Goal: Task Accomplishment & Management: Manage account settings

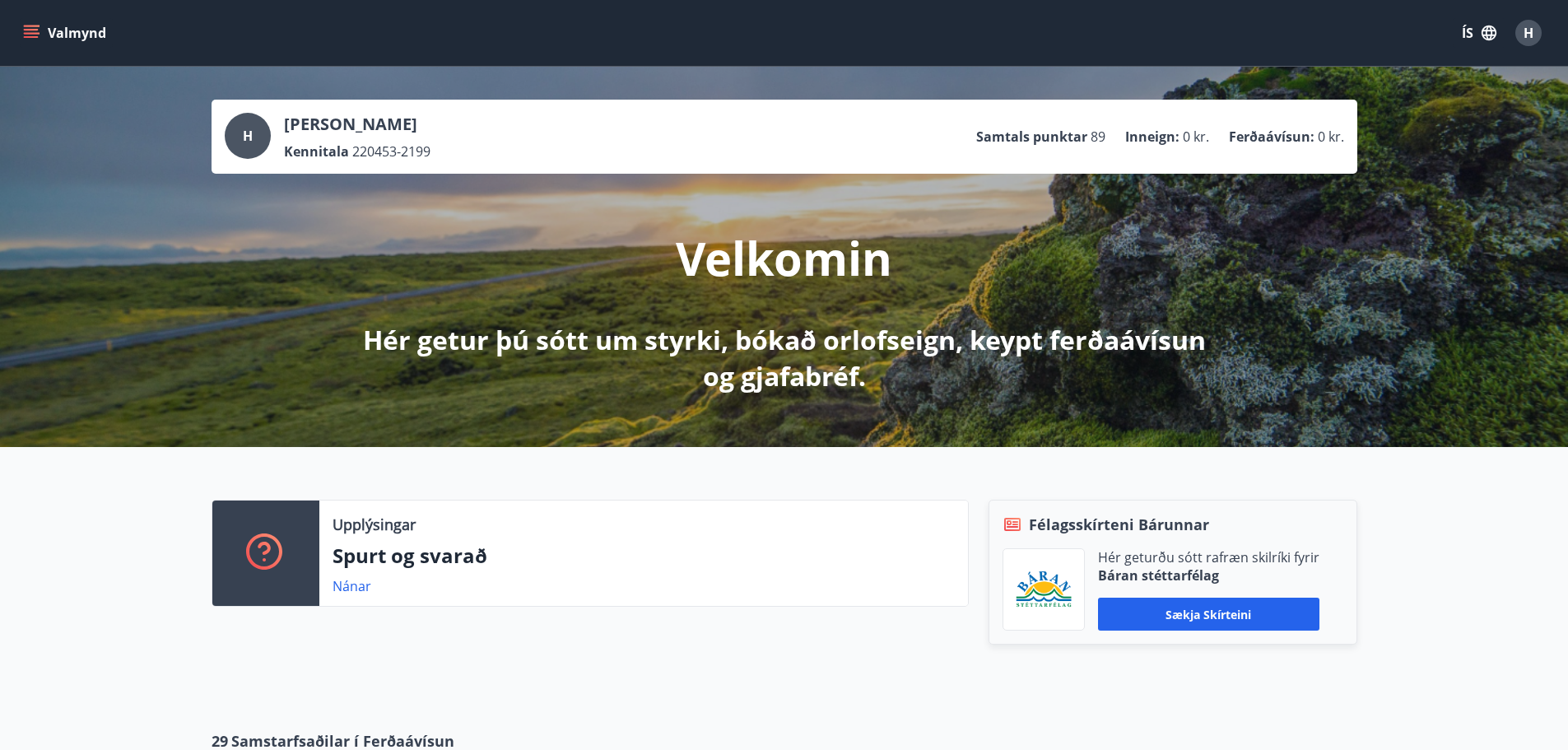
click at [1532, 34] on span "H" at bounding box center [1527, 33] width 10 height 18
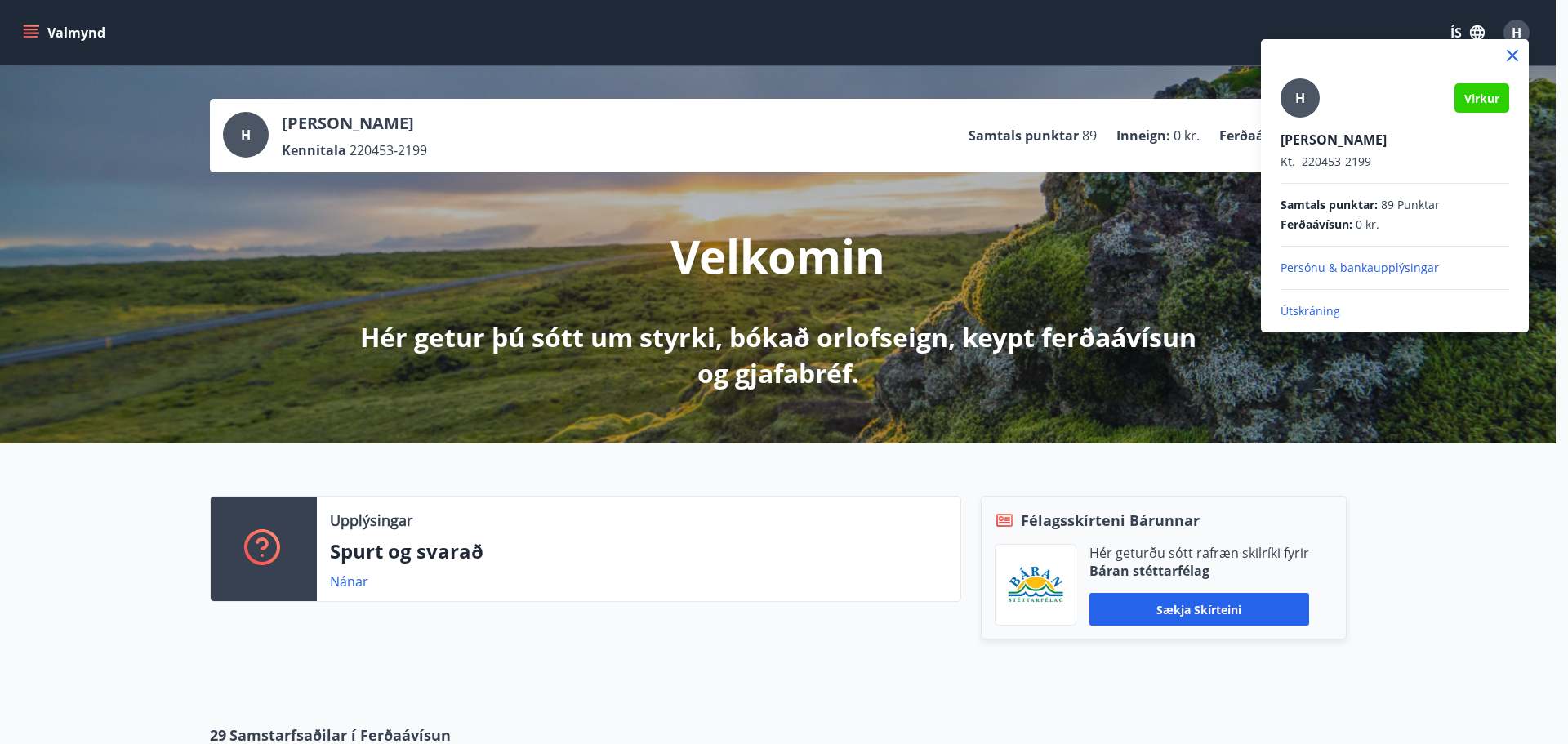
click at [1306, 303] on p "Útskráning" at bounding box center [1395, 311] width 229 height 16
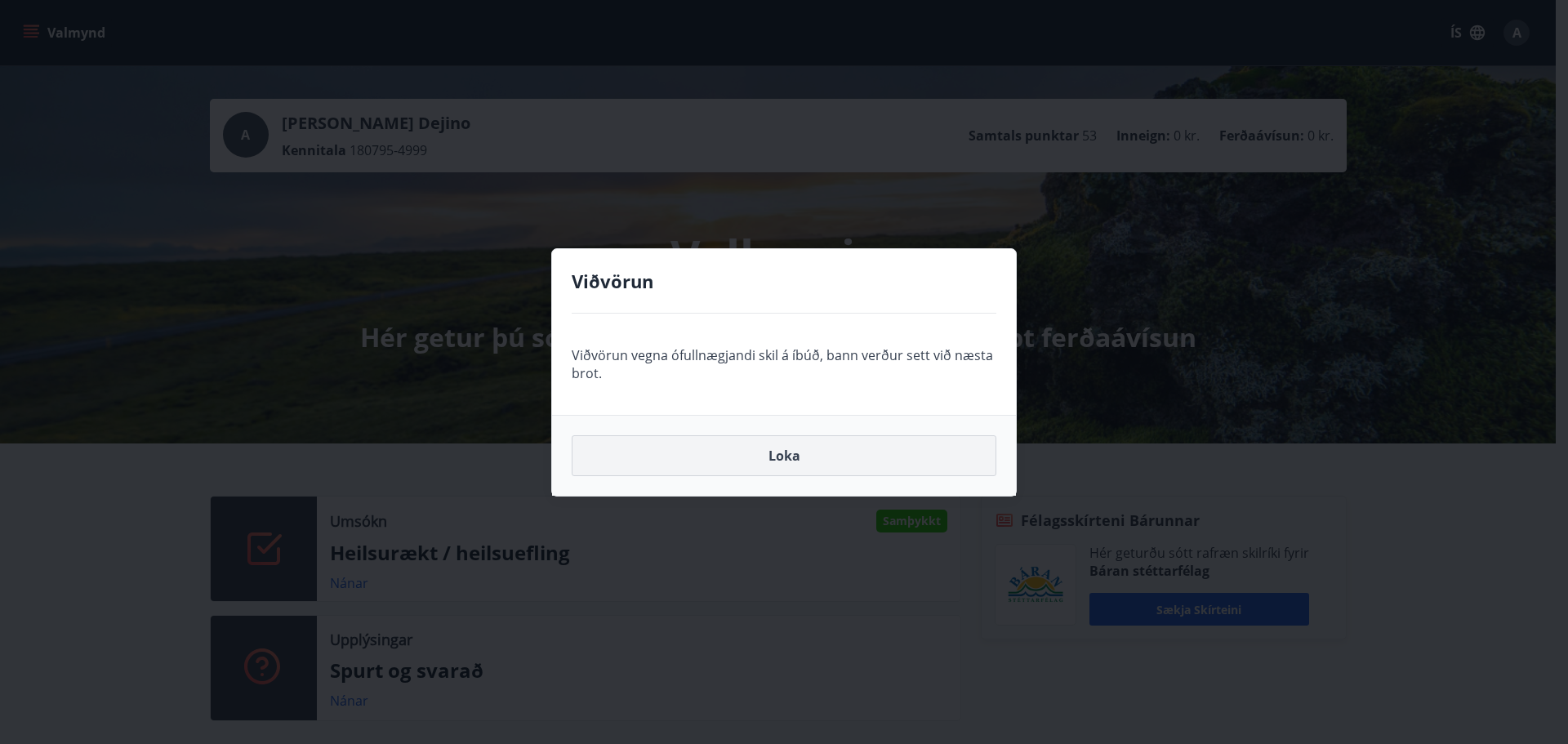
click at [781, 453] on button "Loka" at bounding box center [784, 455] width 425 height 40
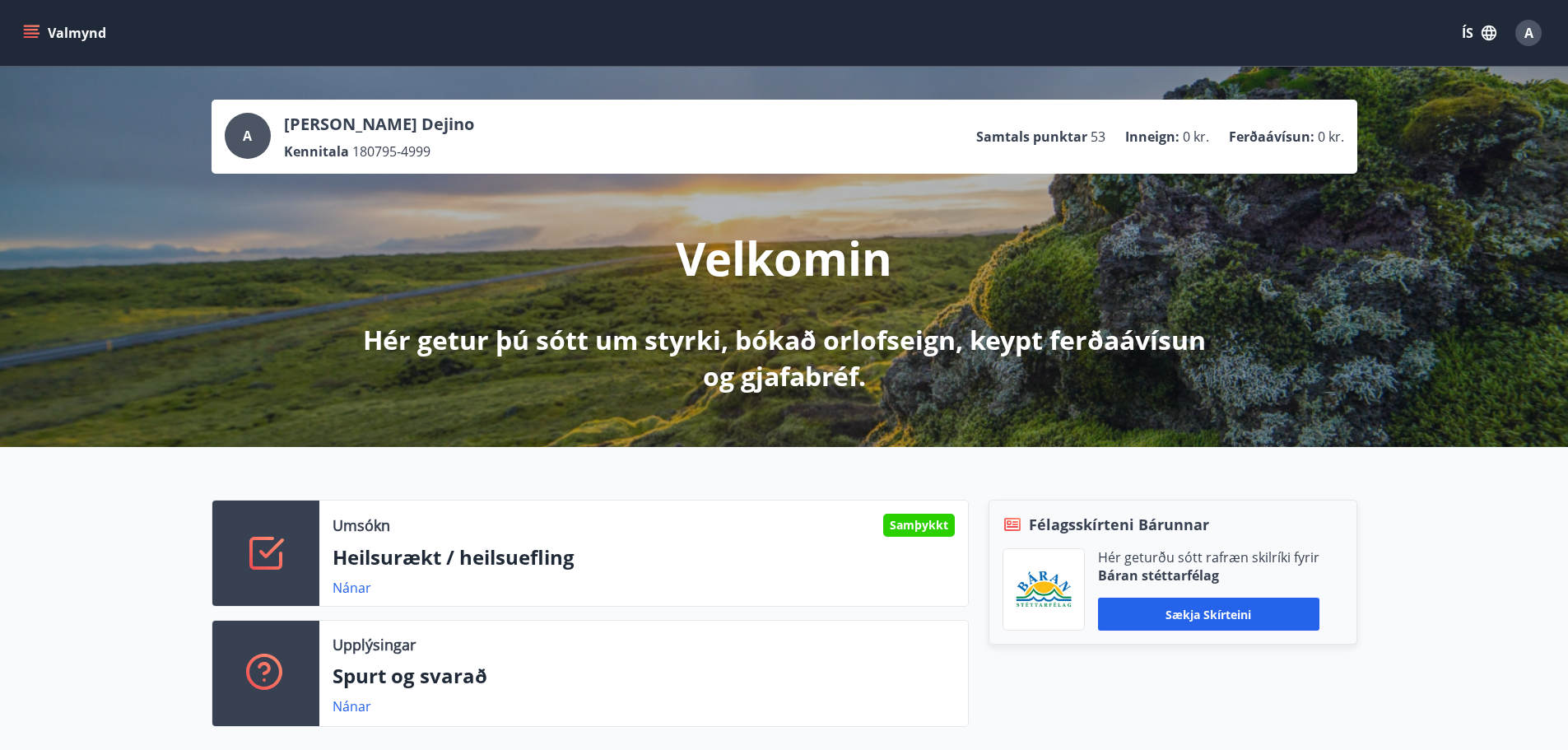
click at [34, 32] on icon "menu" at bounding box center [31, 33] width 16 height 16
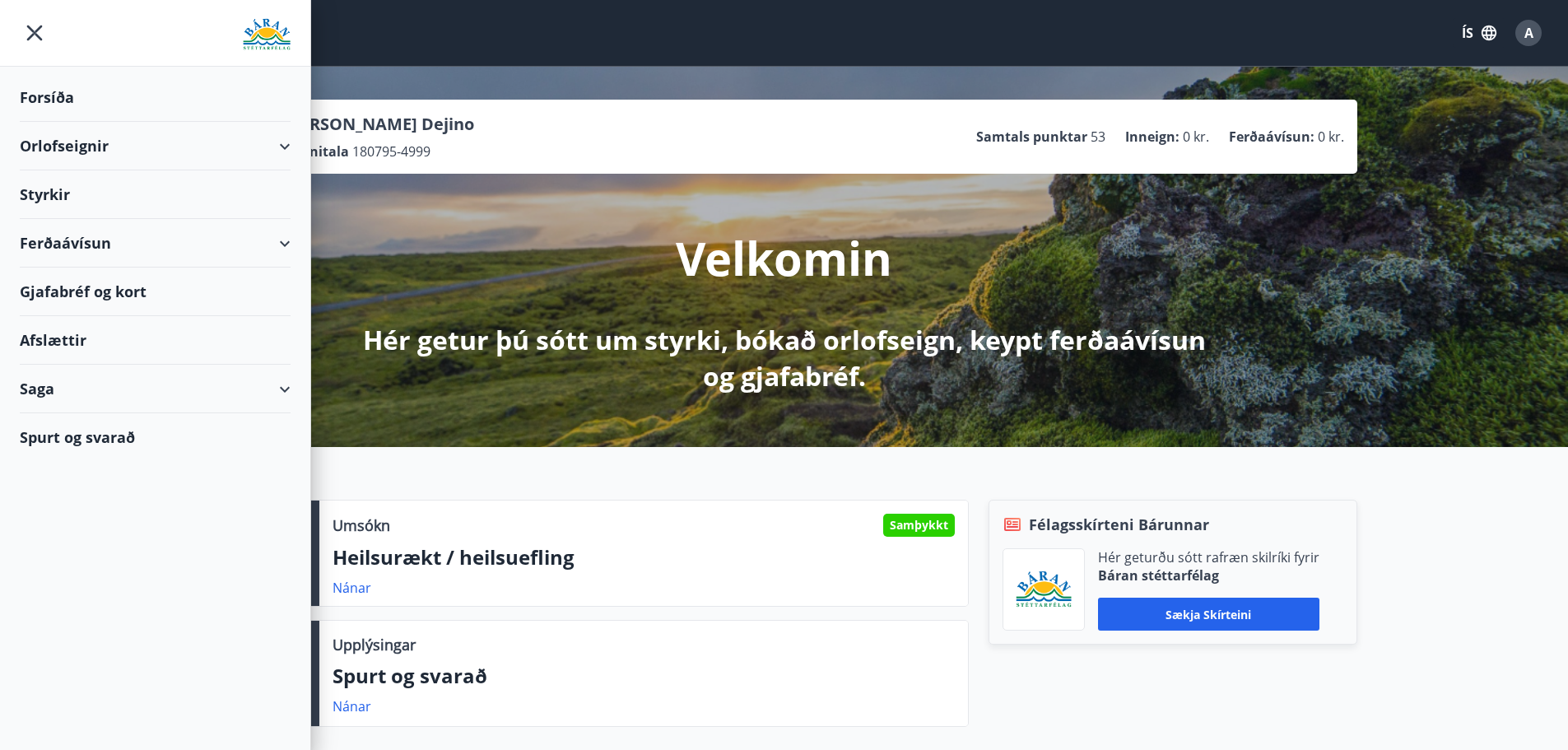
click at [67, 193] on div "Styrkir" at bounding box center [155, 195] width 271 height 49
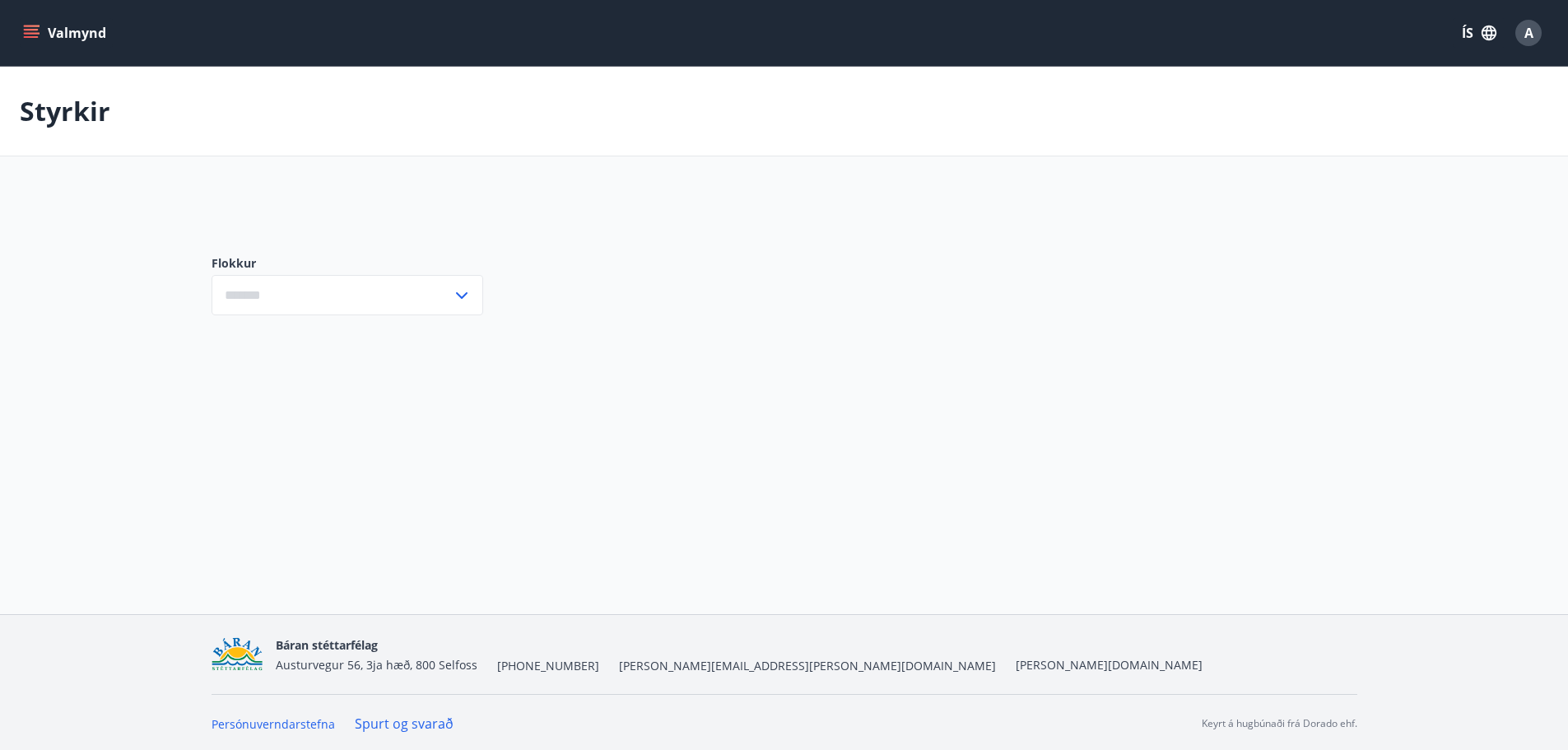
type input "***"
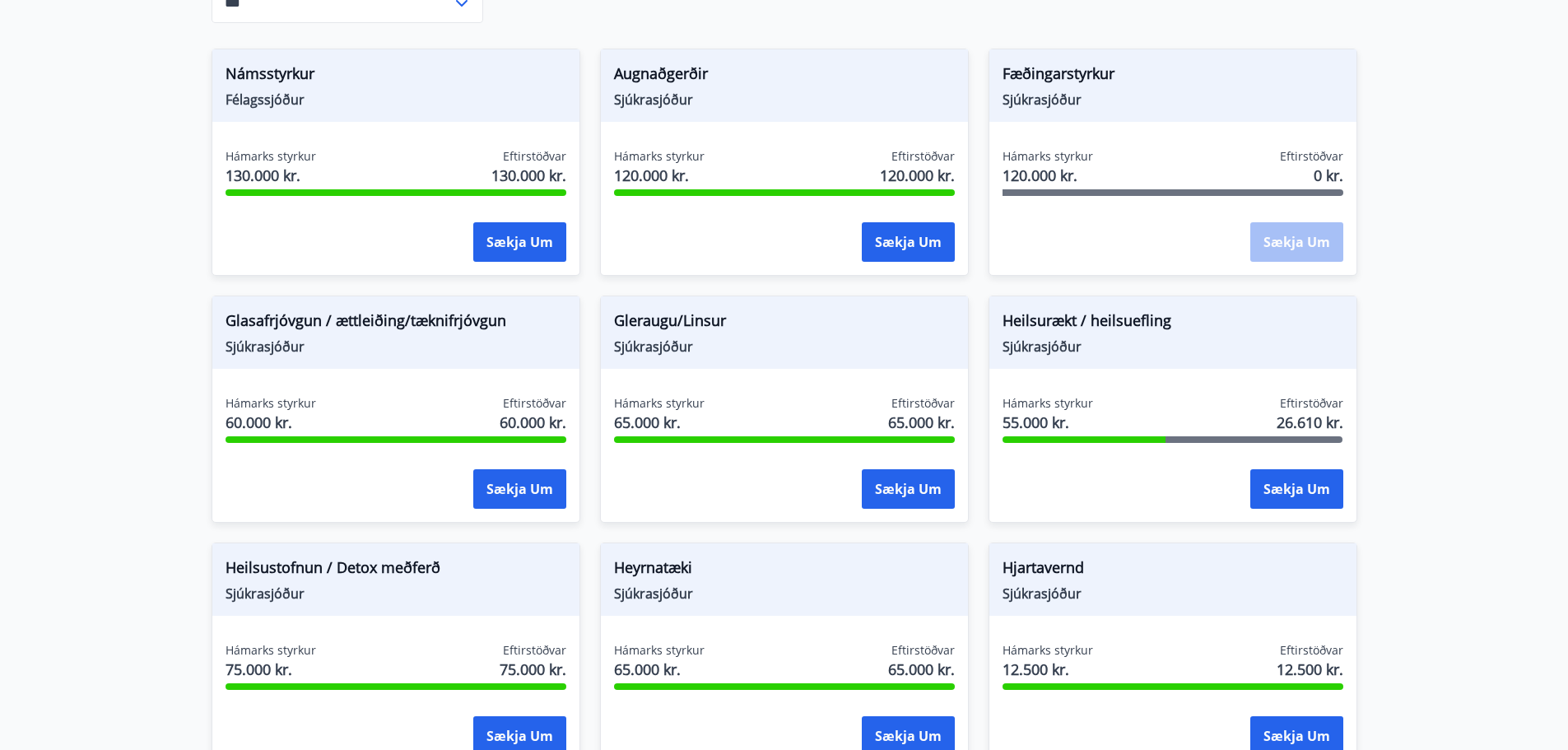
scroll to position [822, 0]
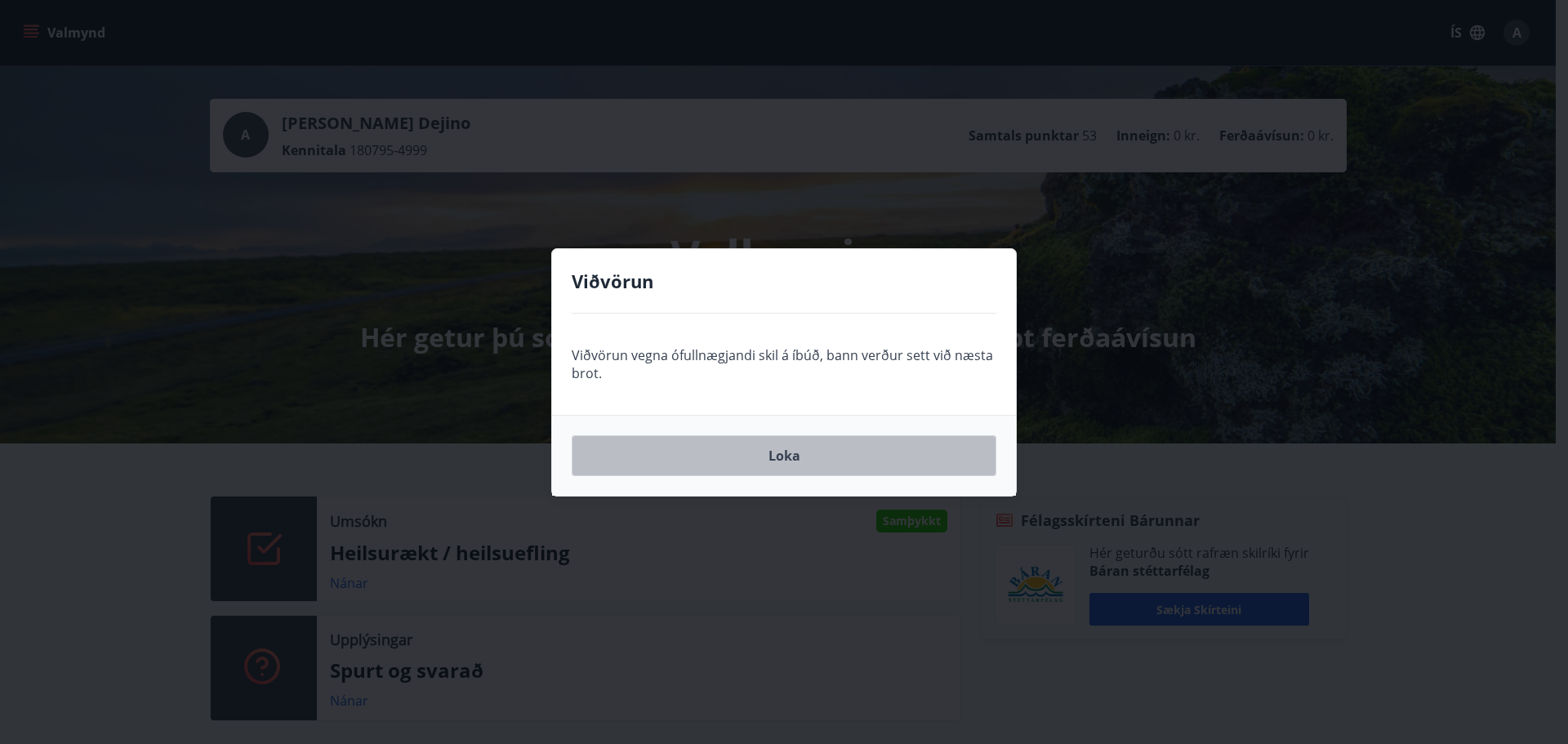
click at [788, 452] on button "Loka" at bounding box center [784, 455] width 425 height 40
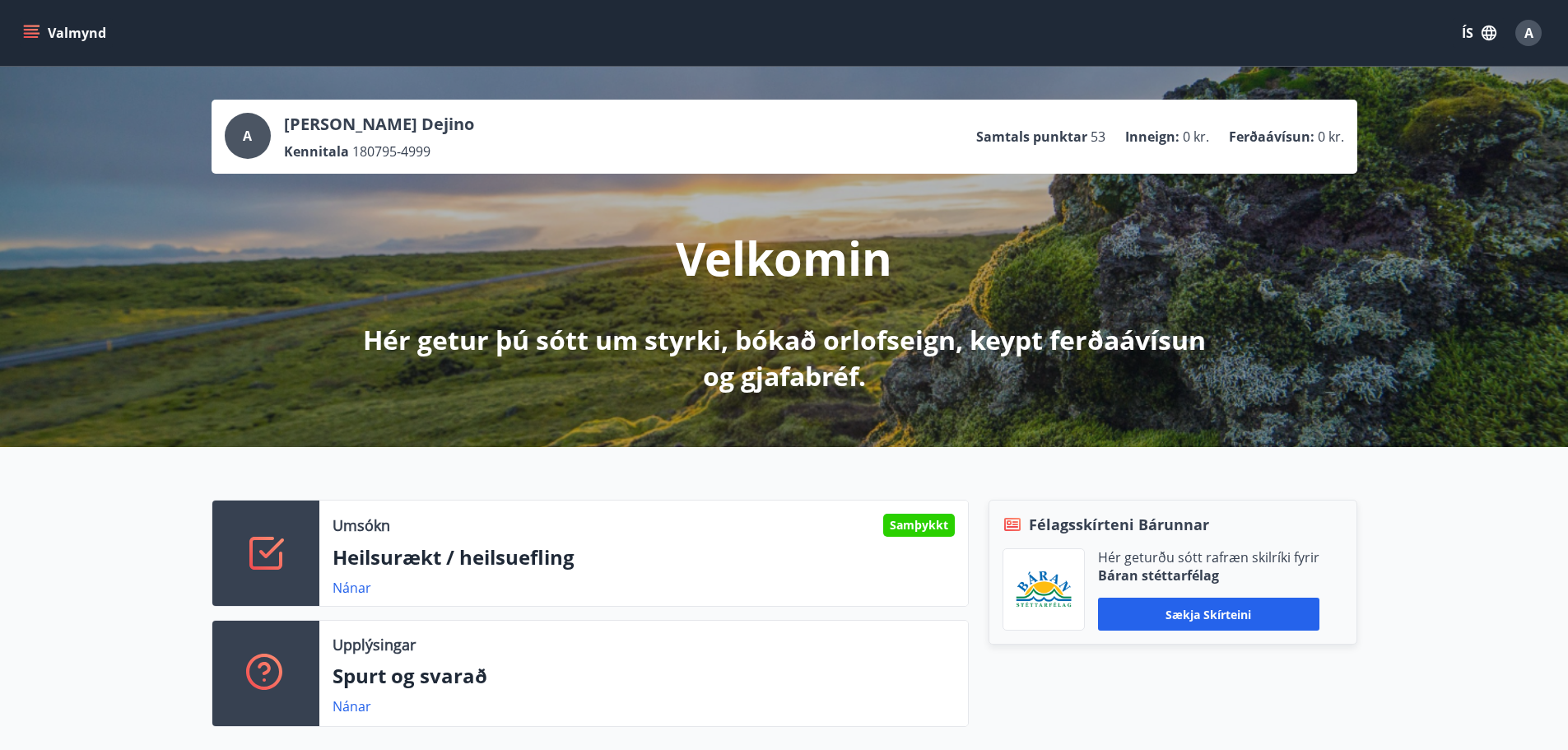
click at [1536, 26] on div "A" at bounding box center [1527, 33] width 26 height 26
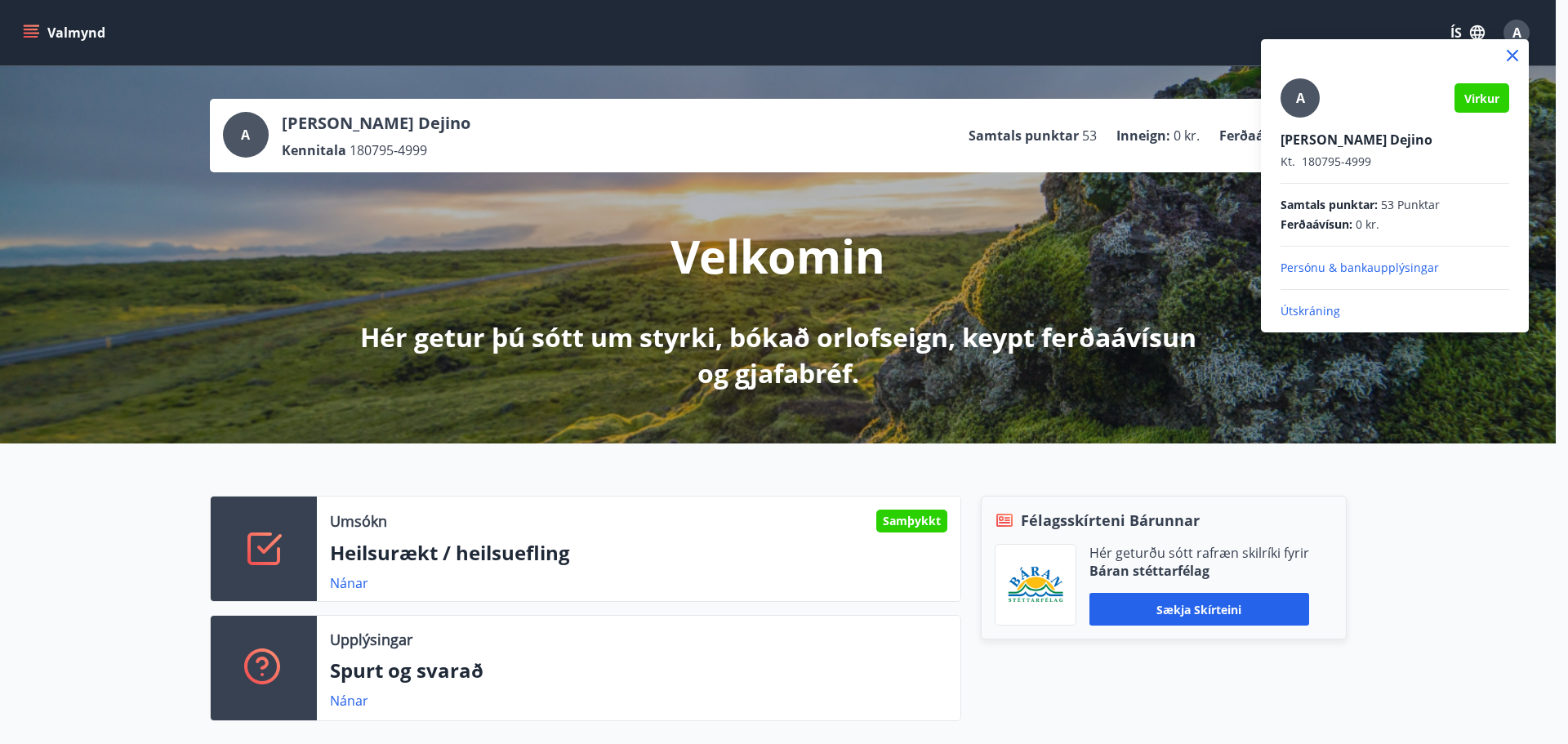
click at [1295, 303] on p "Útskráning" at bounding box center [1395, 311] width 229 height 16
